Goal: Information Seeking & Learning: Learn about a topic

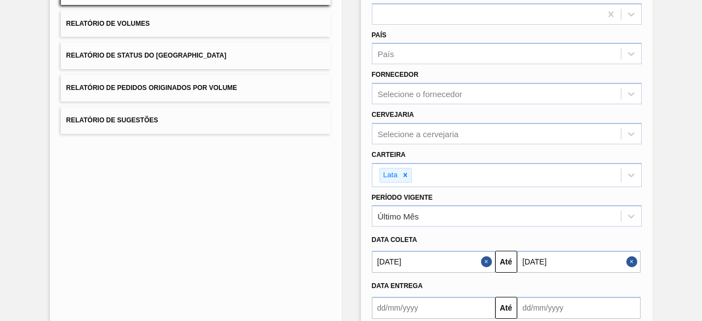
scroll to position [164, 0]
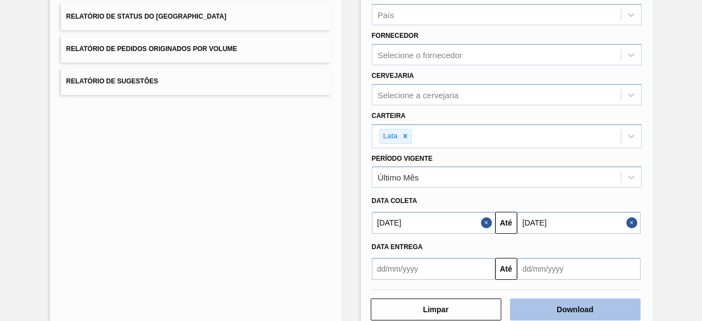
click at [557, 304] on button "Download" at bounding box center [575, 309] width 131 height 22
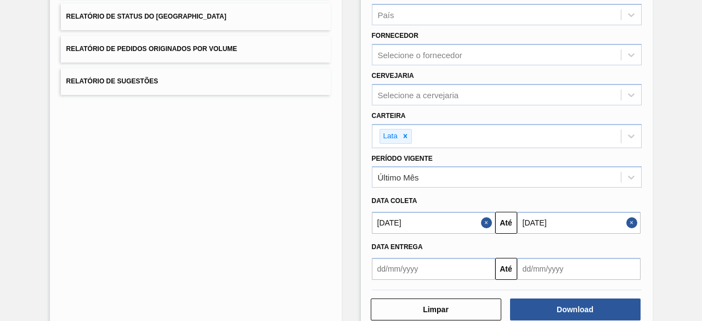
click at [630, 221] on button "Close" at bounding box center [633, 223] width 14 height 22
click at [489, 219] on button "Close" at bounding box center [488, 223] width 14 height 22
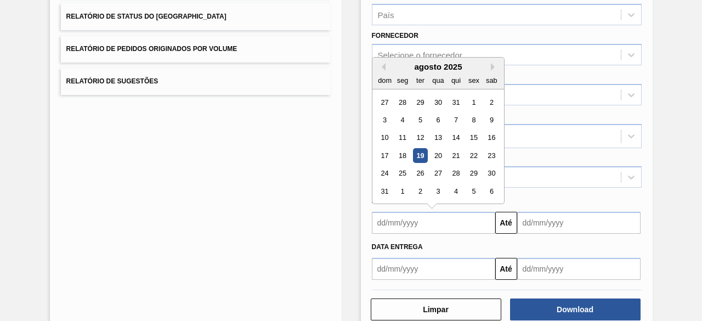
click at [474, 220] on input "text" at bounding box center [433, 223] width 123 height 22
click at [420, 138] on div "12" at bounding box center [419, 138] width 15 height 15
type input "12/08/2025"
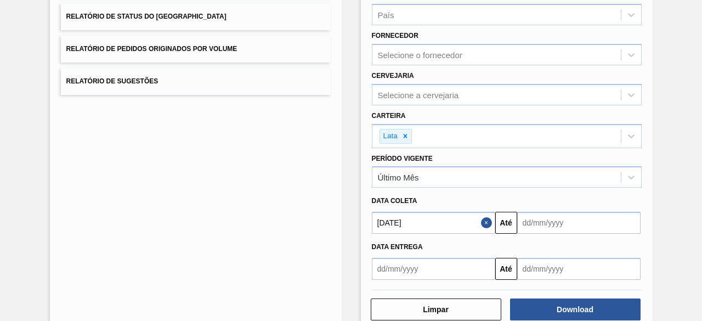
click at [536, 221] on input "text" at bounding box center [578, 223] width 123 height 22
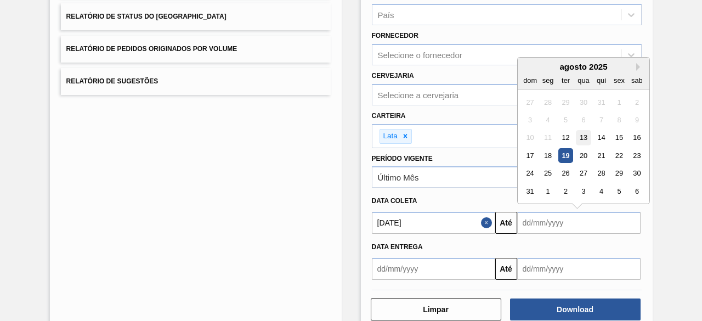
click at [583, 138] on div "13" at bounding box center [583, 138] width 15 height 15
type input "13/08/2025"
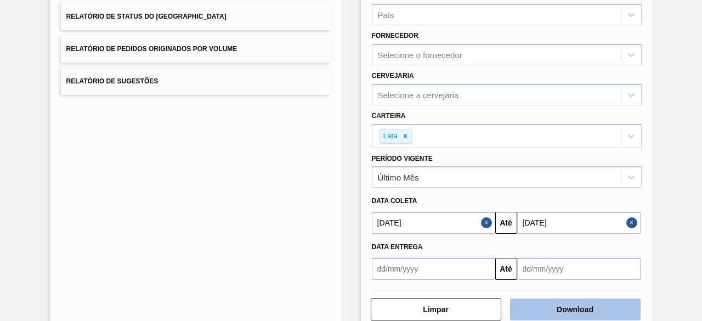
click at [580, 306] on button "Download" at bounding box center [575, 309] width 131 height 22
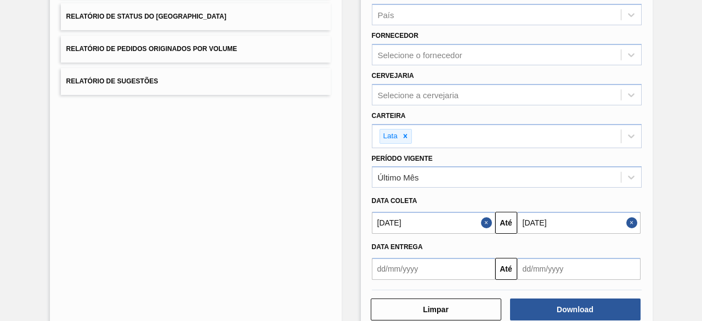
click at [628, 224] on button "Close" at bounding box center [633, 223] width 14 height 22
click at [484, 220] on button "Close" at bounding box center [488, 223] width 14 height 22
click at [452, 220] on input "text" at bounding box center [433, 223] width 123 height 22
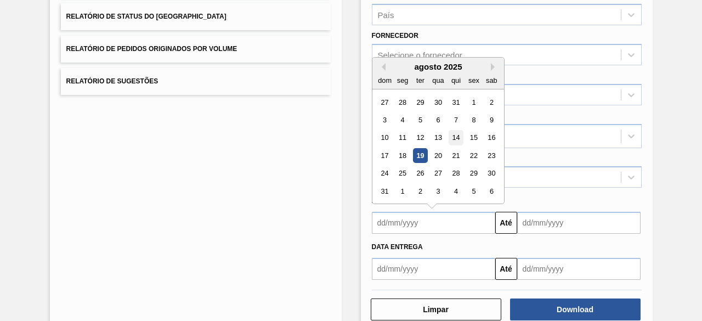
click at [456, 137] on div "14" at bounding box center [455, 138] width 15 height 15
type input "14/08/2025"
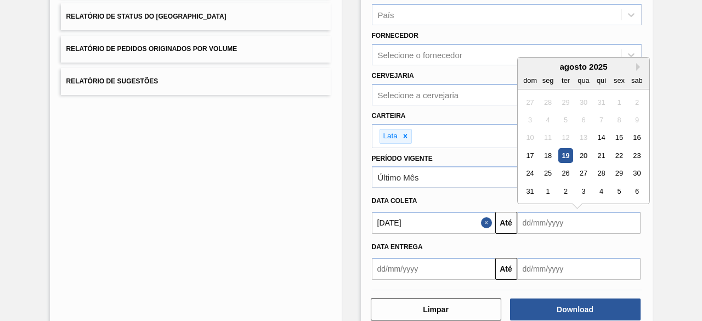
click at [567, 221] on input "text" at bounding box center [578, 223] width 123 height 22
click at [604, 131] on div "14" at bounding box center [600, 138] width 15 height 15
type input "14/08/2025"
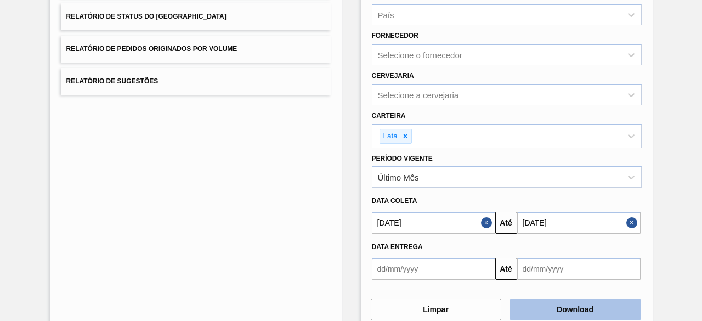
click at [564, 305] on button "Download" at bounding box center [575, 309] width 131 height 22
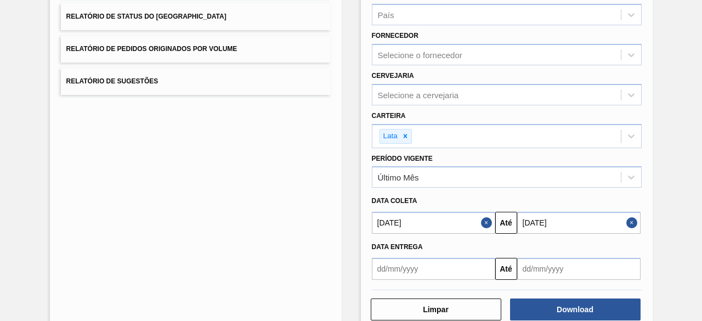
click at [629, 220] on button "Close" at bounding box center [633, 223] width 14 height 22
click at [485, 222] on button "Close" at bounding box center [488, 223] width 14 height 22
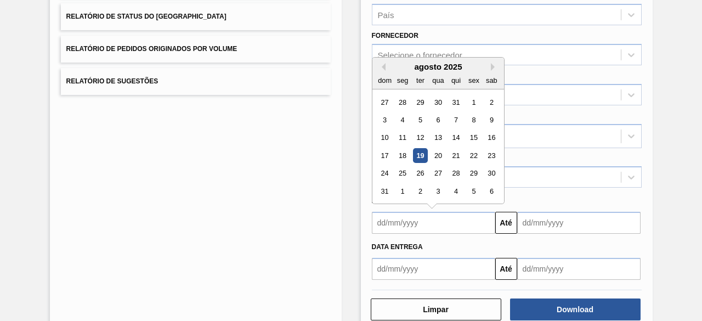
click at [429, 224] on input "text" at bounding box center [433, 223] width 123 height 22
click at [418, 152] on div "19" at bounding box center [419, 155] width 15 height 15
type input "[DATE]"
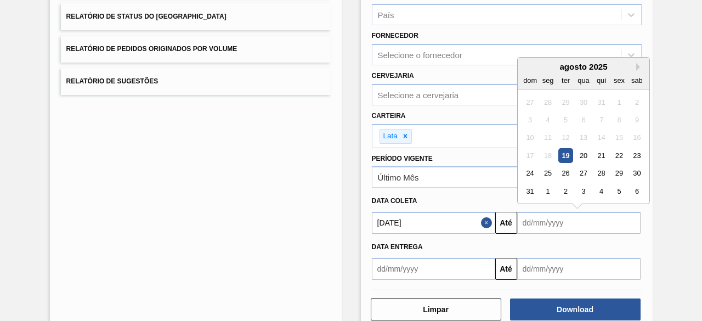
click at [560, 219] on input "text" at bounding box center [578, 223] width 123 height 22
click at [616, 154] on div "22" at bounding box center [618, 155] width 15 height 15
type input "22/08/2025"
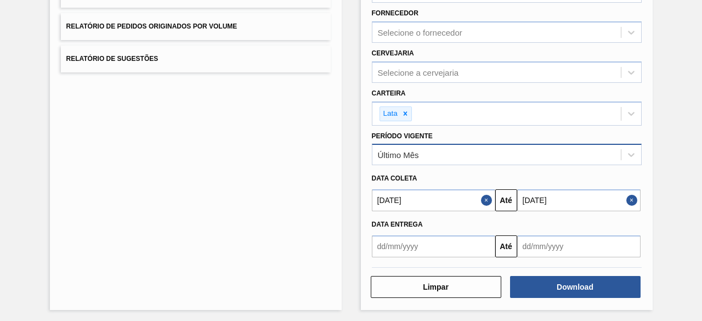
scroll to position [188, 0]
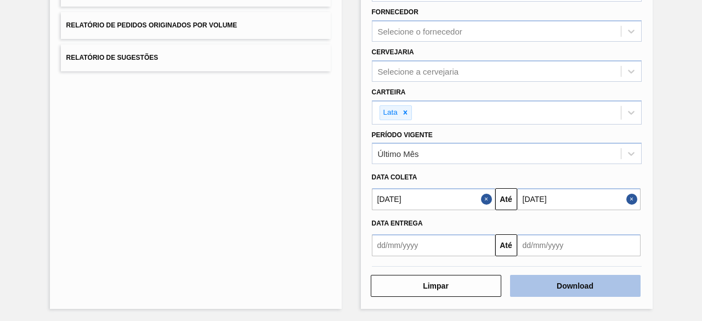
click at [558, 285] on button "Download" at bounding box center [575, 286] width 131 height 22
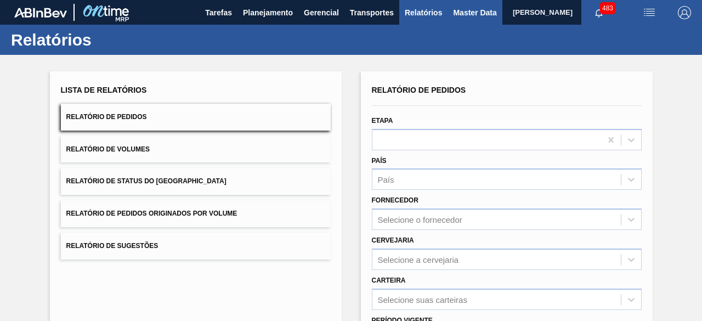
click at [455, 15] on span "Master Data" at bounding box center [474, 12] width 43 height 13
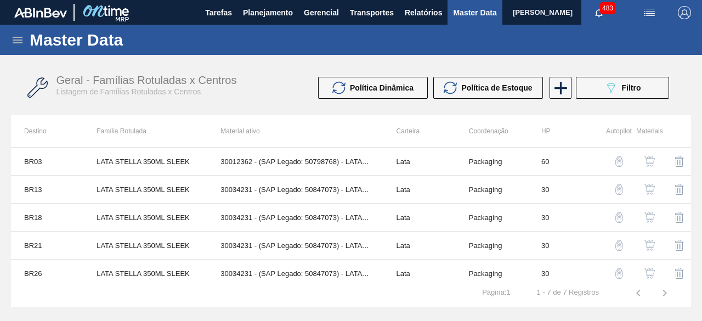
click at [16, 42] on icon at bounding box center [18, 40] width 10 height 7
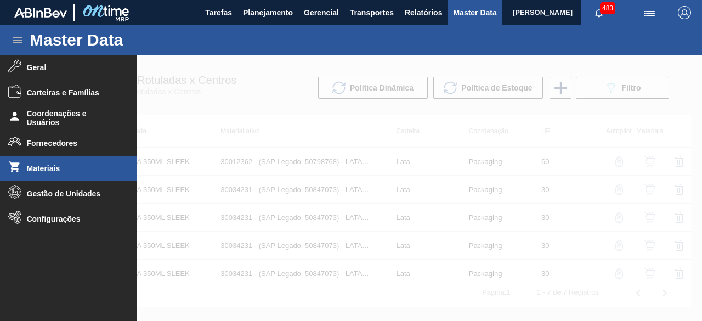
click at [57, 171] on span "Materiais" at bounding box center [72, 168] width 90 height 9
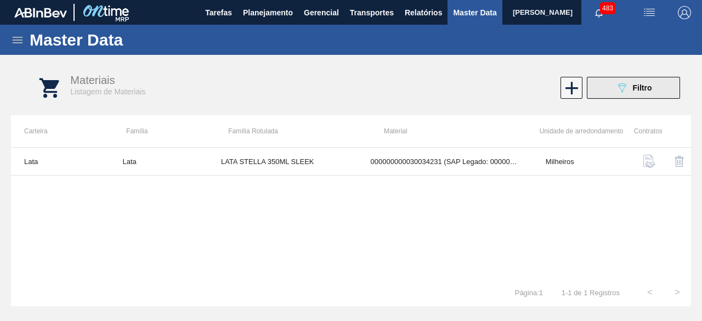
click at [621, 91] on icon at bounding box center [622, 87] width 8 height 9
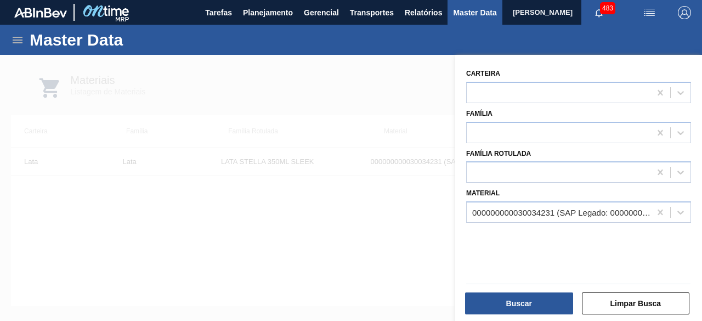
click at [530, 212] on div "000000000030034231 (SAP Legado: 000000000050847073) - LATA AL STELLA 350ML SLK …" at bounding box center [561, 212] width 179 height 9
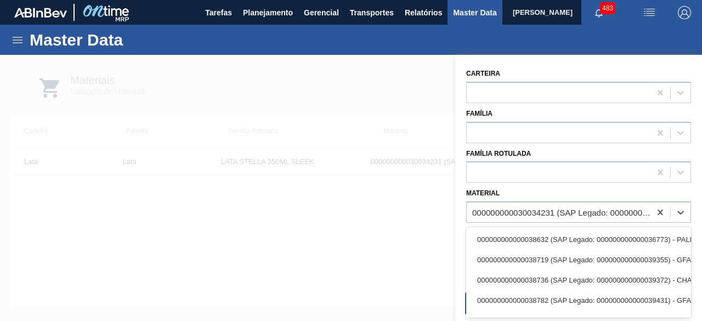
paste input "30031375"
type input "30031375"
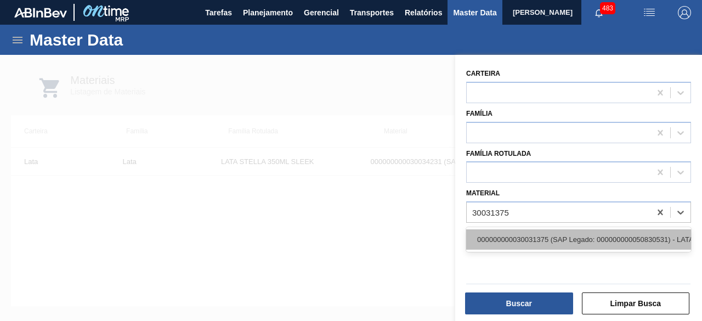
click at [518, 242] on div "000000000030031375 (SAP Legado: 000000000050830531) - LATA AL 350ML TONICA SUFR…" at bounding box center [578, 239] width 225 height 20
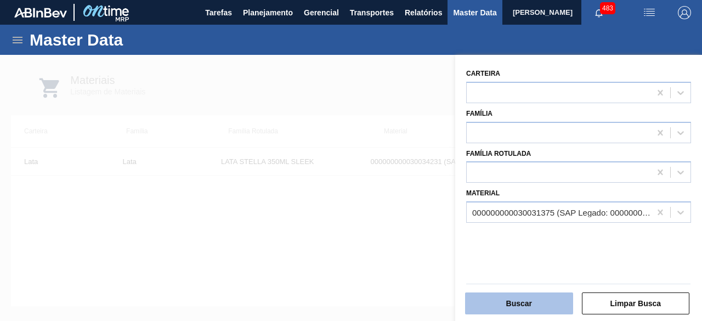
click at [519, 301] on button "Buscar" at bounding box center [519, 303] width 108 height 22
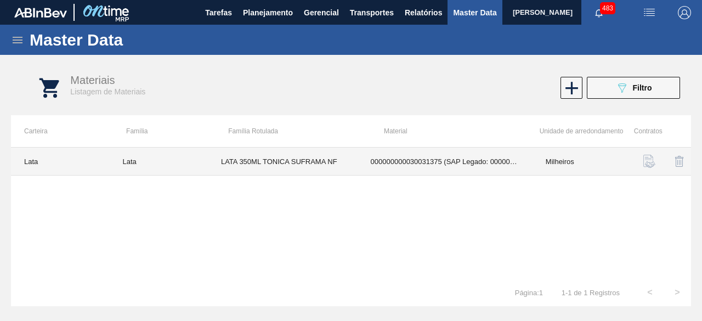
click at [303, 157] on td "LATA 350ML TONICA SUFRAMA NF" at bounding box center [283, 161] width 150 height 28
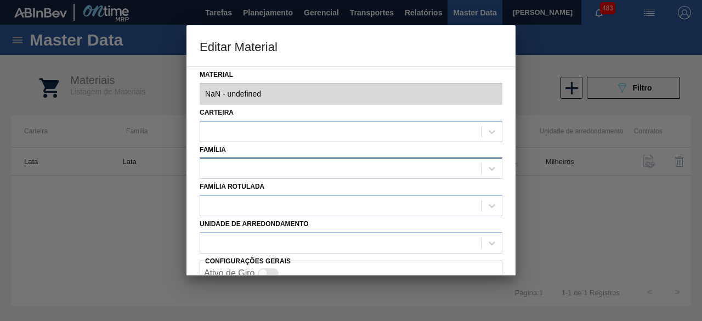
type input "30031375 - 000000000030031375 (SAP Legado: 000000000050830531) - LATA AL 350ML …"
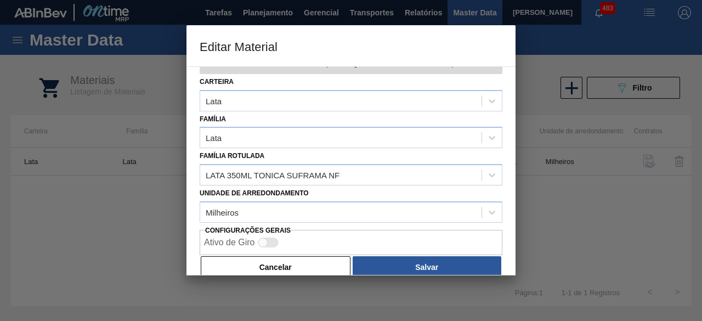
scroll to position [46, 0]
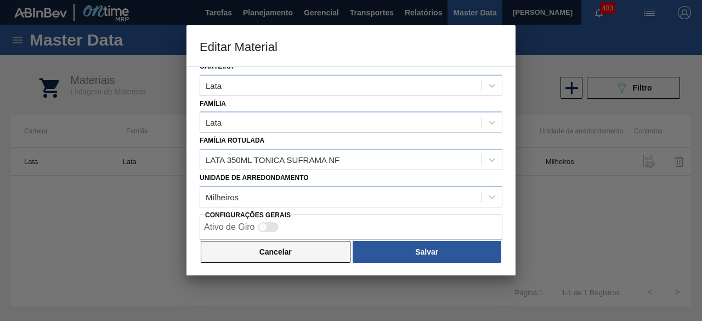
click at [332, 254] on button "Cancelar" at bounding box center [276, 252] width 150 height 22
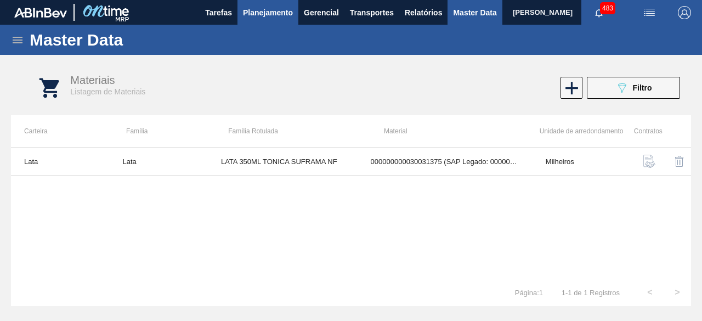
click at [257, 19] on button "Planejamento" at bounding box center [267, 12] width 61 height 25
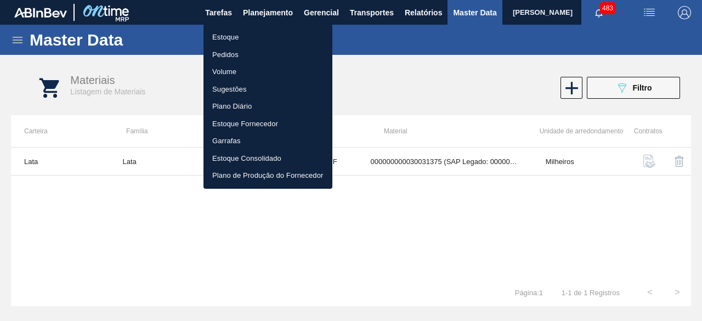
click at [245, 35] on li "Estoque" at bounding box center [267, 38] width 129 height 18
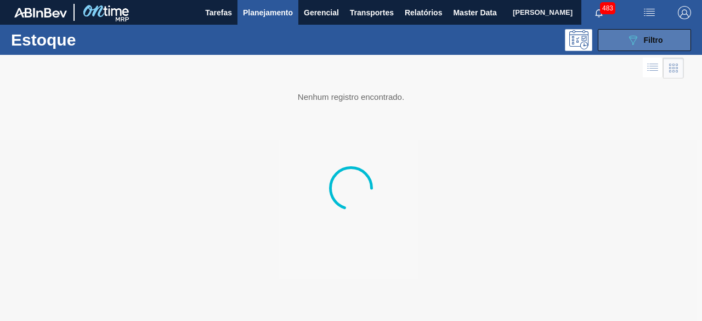
click at [672, 38] on button "089F7B8B-B2A5-4AFE-B5C0-19BA573D28AC Filtro" at bounding box center [644, 40] width 93 height 22
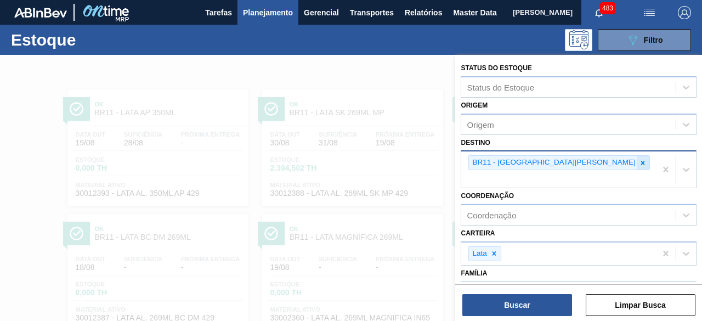
click at [641, 161] on icon at bounding box center [643, 163] width 4 height 4
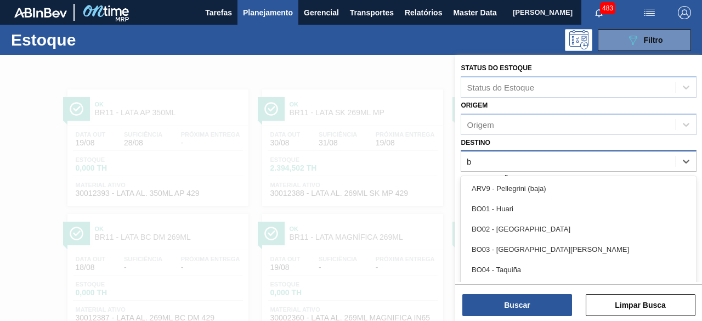
scroll to position [24, 0]
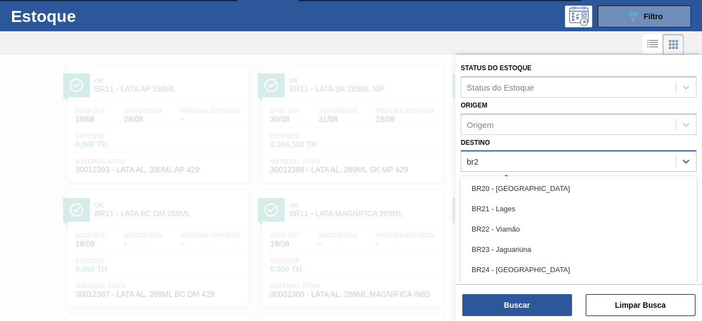
type input "br28"
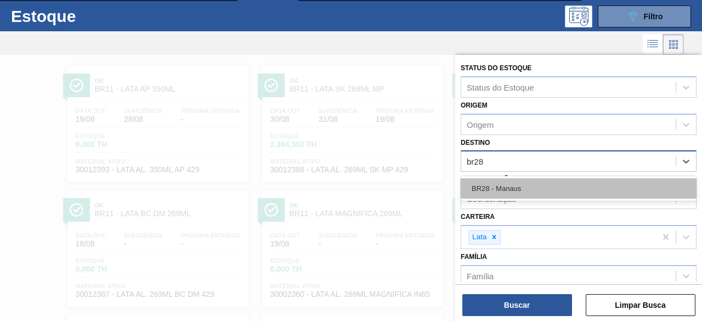
click at [518, 191] on div "BR28 - Manaus" at bounding box center [579, 188] width 236 height 20
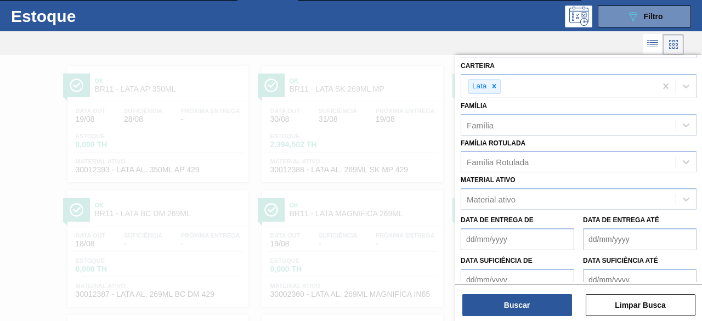
scroll to position [164, 0]
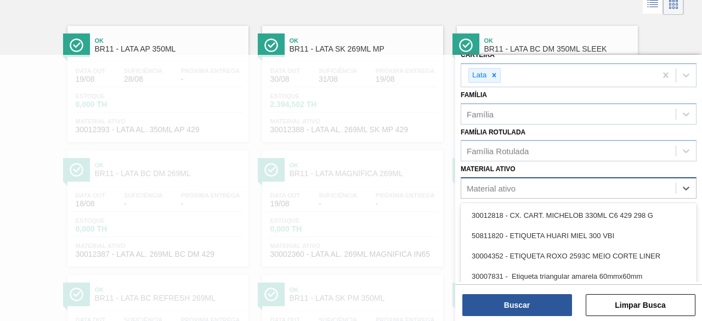
click at [609, 180] on div "Material ativo" at bounding box center [568, 188] width 214 height 16
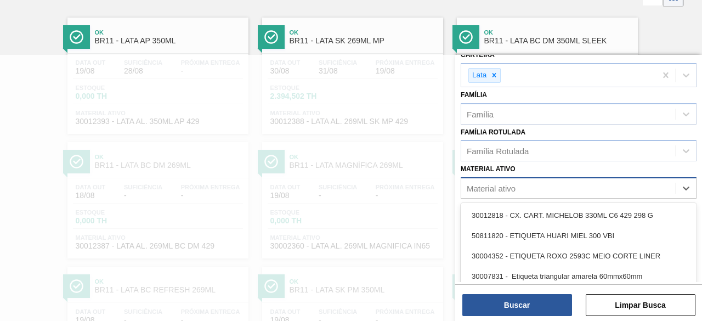
scroll to position [72, 0]
paste ativo "30031375"
type ativo "30031375"
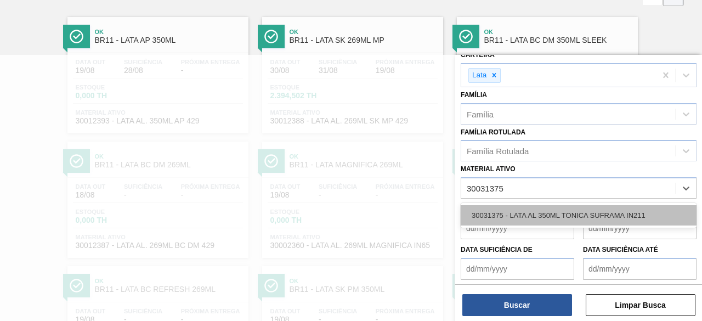
click at [532, 210] on div "30031375 - LATA AL 350ML TONICA SUFRAMA IN211" at bounding box center [579, 215] width 236 height 20
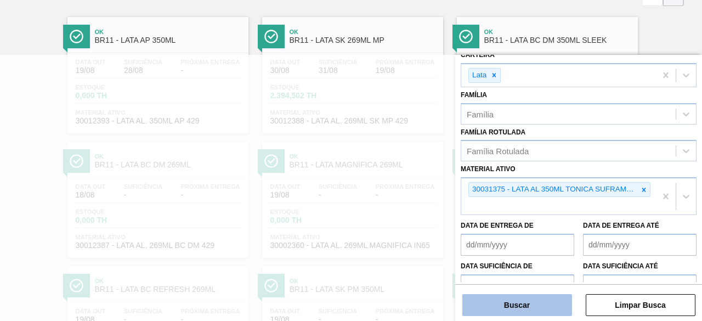
click at [546, 308] on button "Buscar" at bounding box center [517, 305] width 110 height 22
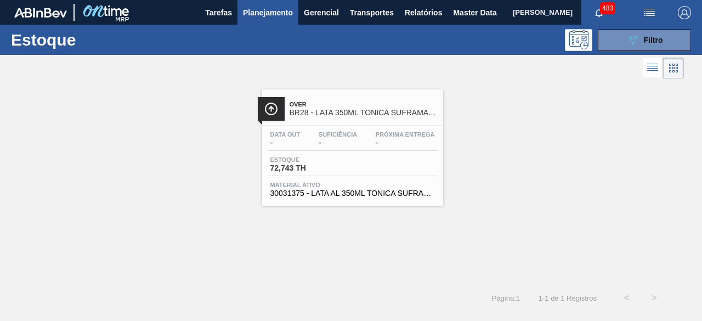
click at [376, 157] on div "Estoque 72,743 TH" at bounding box center [353, 166] width 170 height 20
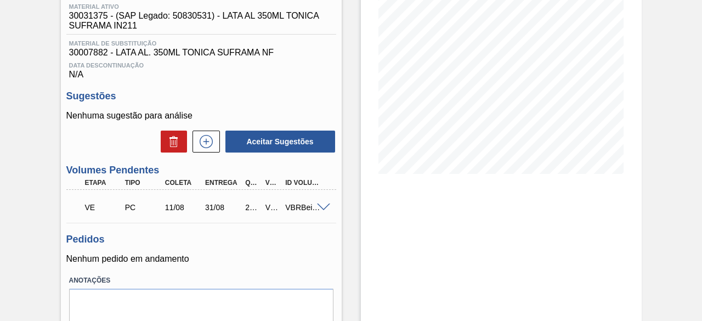
scroll to position [164, 0]
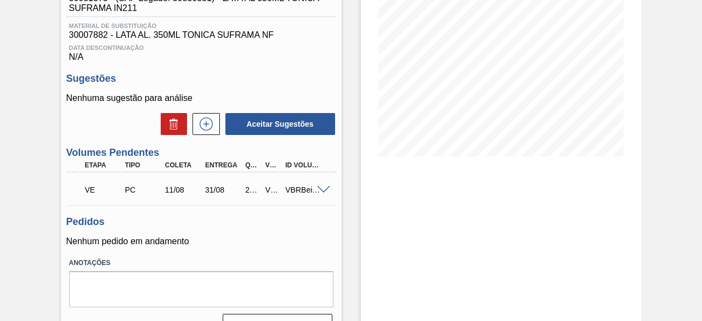
click at [326, 190] on span at bounding box center [323, 190] width 13 height 8
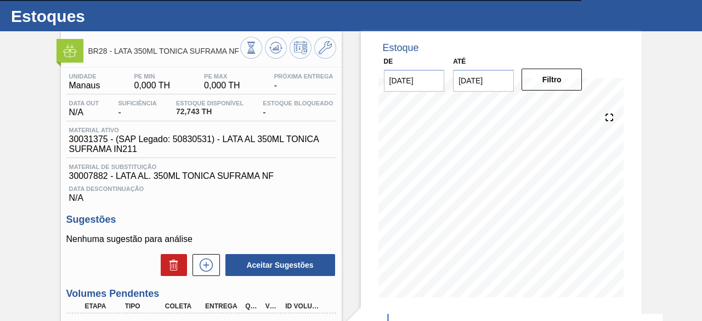
scroll to position [0, 0]
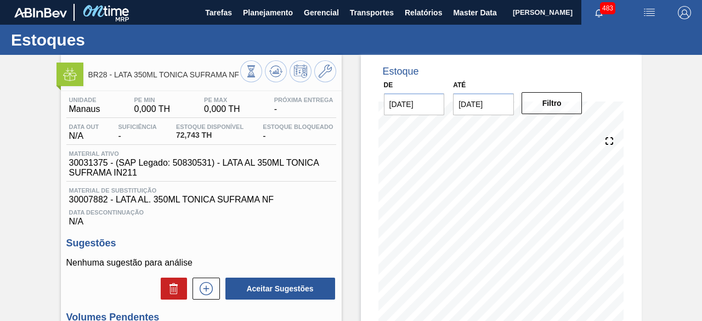
click at [513, 19] on span "[PERSON_NAME]" at bounding box center [543, 12] width 60 height 25
click at [459, 13] on span "Master Data" at bounding box center [474, 12] width 43 height 13
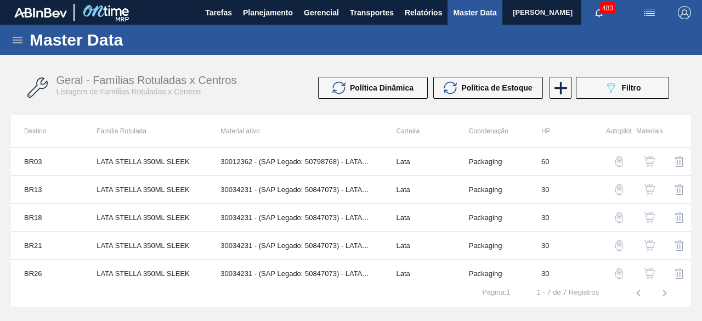
click at [16, 42] on icon at bounding box center [17, 39] width 13 height 13
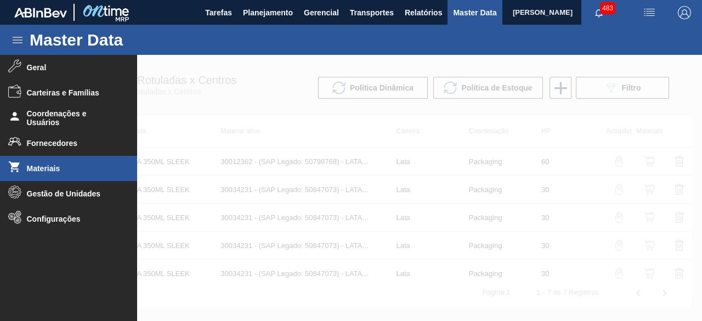
click at [26, 177] on li "Materiais" at bounding box center [68, 168] width 137 height 25
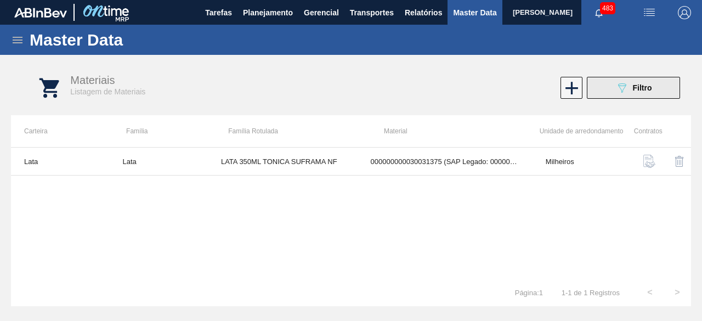
click at [606, 89] on button "089F7B8B-B2A5-4AFE-B5C0-19BA573D28AC Filtro" at bounding box center [633, 88] width 93 height 22
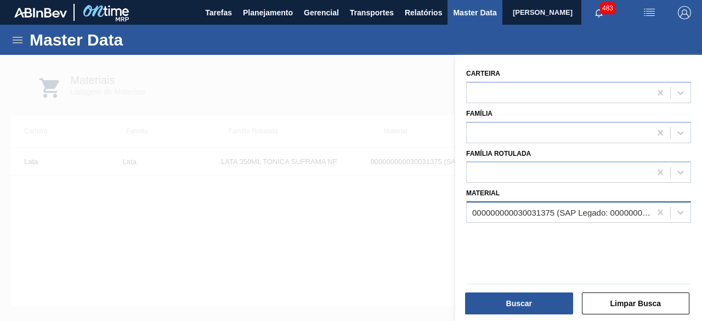
click at [478, 207] on div "000000000030031375 (SAP Legado: 000000000050830531) - LATA AL 350ML TONICA SUFR…" at bounding box center [559, 213] width 184 height 16
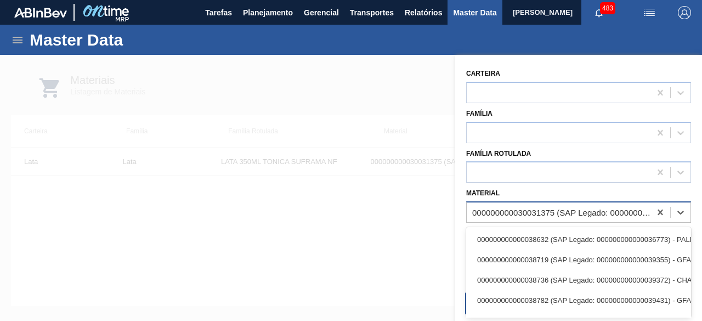
paste input "30017996"
type input "30017996"
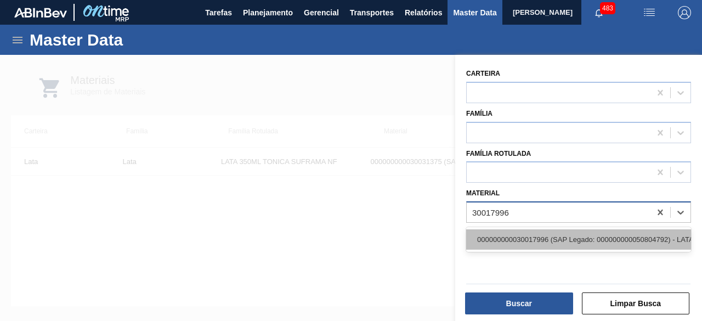
click at [515, 238] on div "000000000030017996 (SAP Legado: 000000000050804792) - LATA AL 350ML BC DM SLK 4…" at bounding box center [578, 239] width 225 height 20
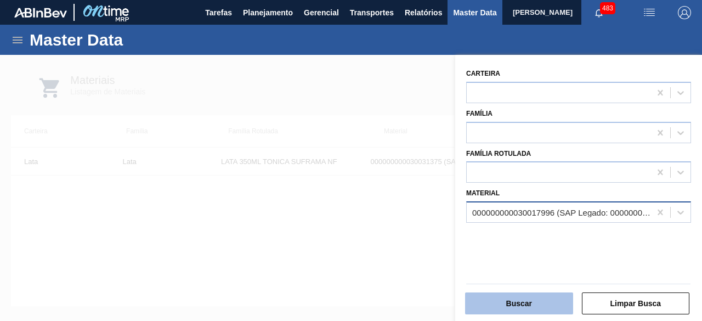
click at [538, 311] on button "Buscar" at bounding box center [519, 303] width 108 height 22
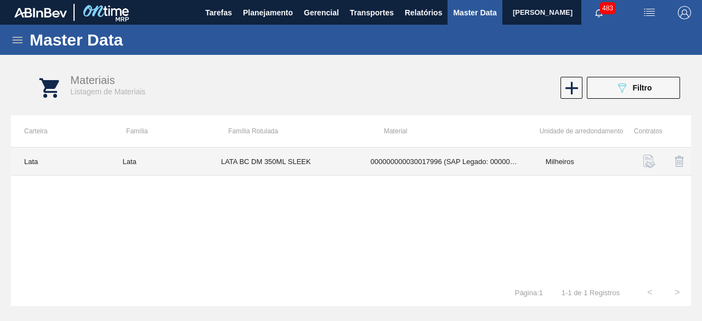
click at [294, 158] on td "LATA BC DM 350ML SLEEK" at bounding box center [283, 161] width 150 height 28
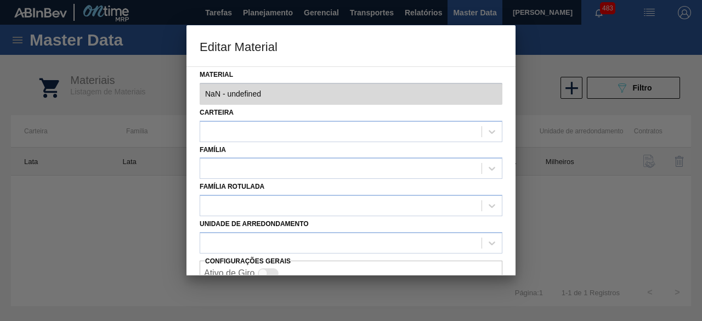
type input "30017996 - 000000000030017996 (SAP Legado: 000000000050804792) - LATA AL 350ML …"
